Goal: Transaction & Acquisition: Purchase product/service

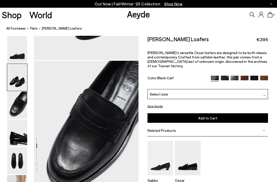
scroll to position [422, 0]
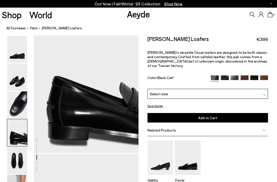
click at [20, 117] on img at bounding box center [17, 104] width 20 height 27
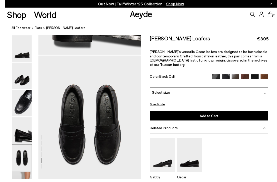
scroll to position [560, 0]
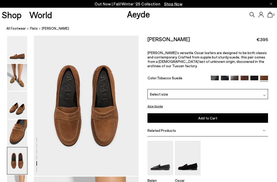
scroll to position [141, 0]
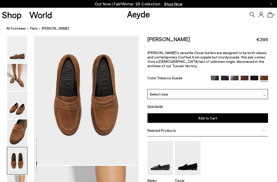
scroll to position [573, 0]
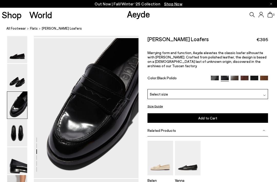
scroll to position [281, 0]
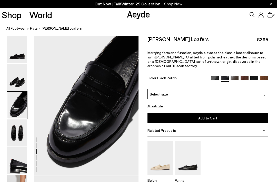
click at [212, 76] on img at bounding box center [215, 80] width 8 height 8
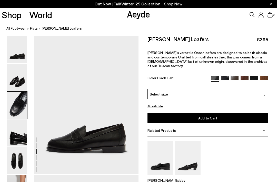
scroll to position [281, 0]
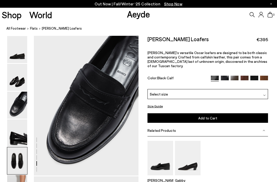
click at [16, 157] on img at bounding box center [17, 160] width 20 height 27
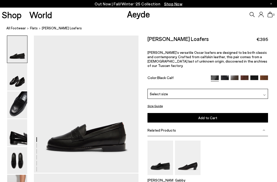
scroll to position [0, 0]
